Goal: Task Accomplishment & Management: Use online tool/utility

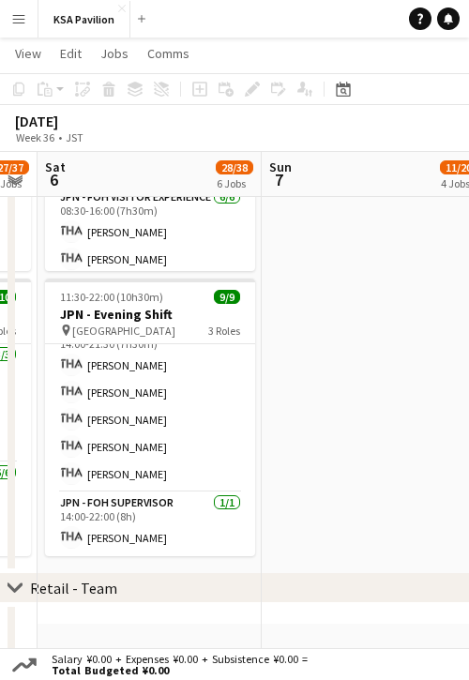
scroll to position [0, 667]
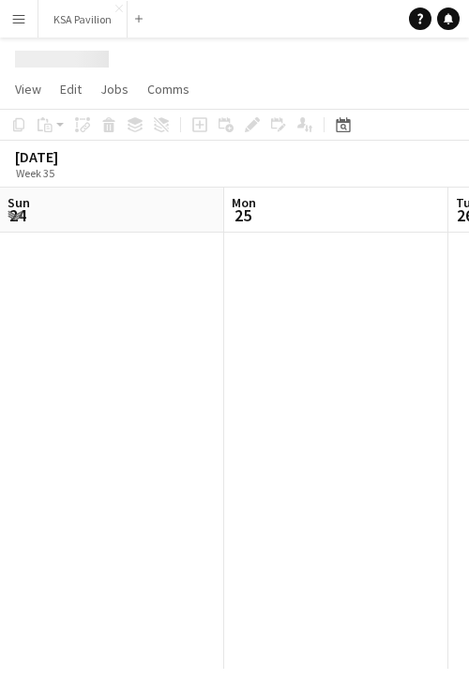
scroll to position [0, 448]
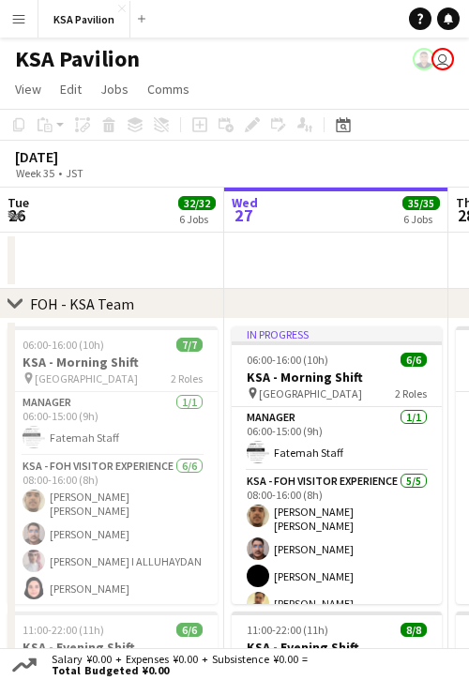
click at [94, 242] on app-date-cell at bounding box center [112, 260] width 224 height 56
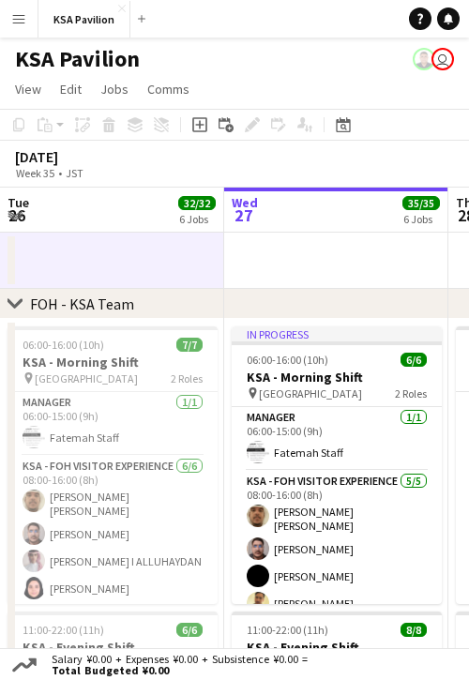
click at [280, 253] on app-date-cell at bounding box center [336, 260] width 224 height 56
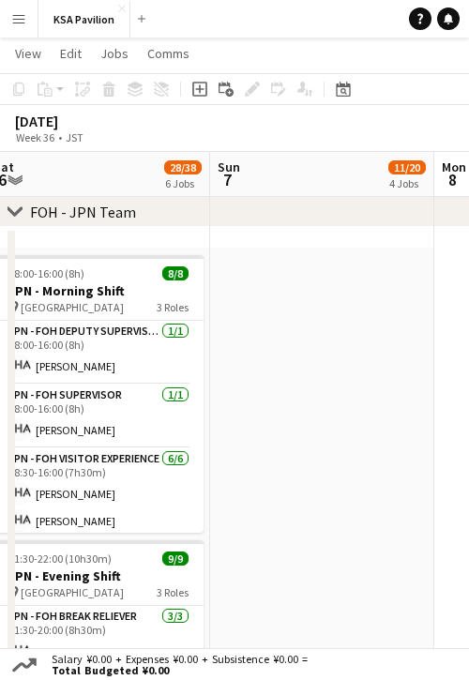
scroll to position [712, 0]
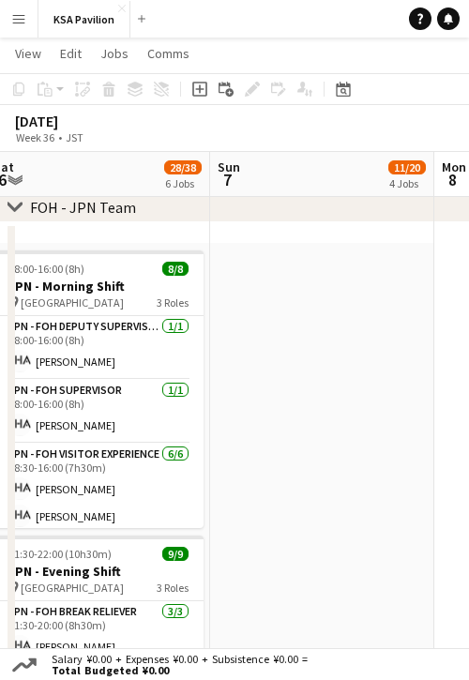
click at [286, 401] on app-date-cell at bounding box center [322, 546] width 224 height 607
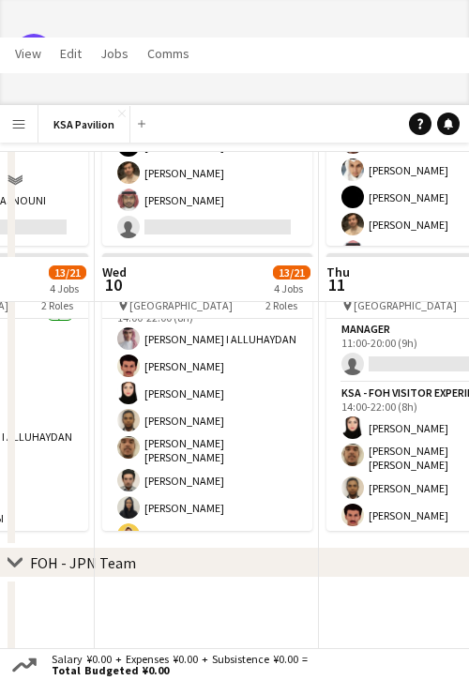
scroll to position [89, 0]
